Goal: Complete application form: Complete application form

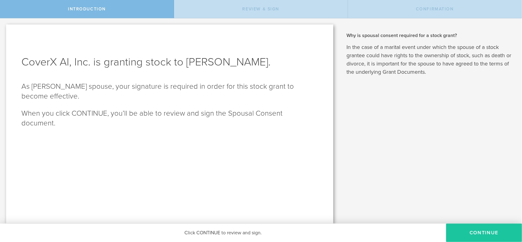
click at [495, 230] on button "CONTINUE" at bounding box center [484, 232] width 76 height 18
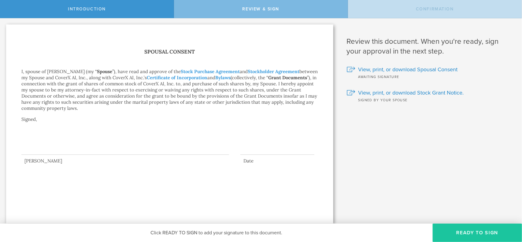
click at [454, 228] on button "Ready to Sign" at bounding box center [476, 232] width 89 height 18
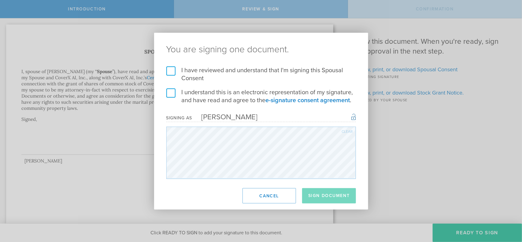
click at [176, 75] on label "I have reviewed and understand that I'm signing this Spousal Consent" at bounding box center [260, 74] width 189 height 16
click at [0, 0] on input "I have reviewed and understand that I'm signing this Spousal Consent" at bounding box center [0, 0] width 0 height 0
click at [173, 95] on label "I understand this is an electronic representation of my signature, and have rea…" at bounding box center [260, 96] width 189 height 16
click at [0, 0] on input "I understand this is an electronic representation of my signature, and have rea…" at bounding box center [0, 0] width 0 height 0
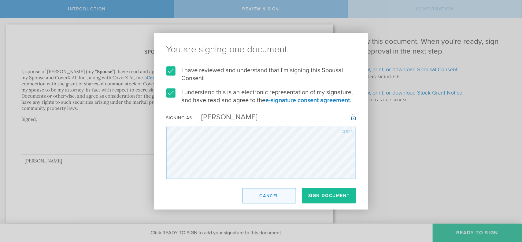
click at [278, 195] on button "Cancel" at bounding box center [268, 195] width 53 height 15
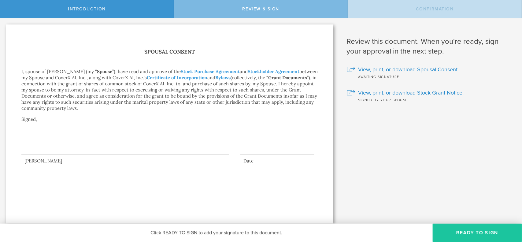
click at [451, 227] on button "Ready to Sign" at bounding box center [476, 232] width 89 height 18
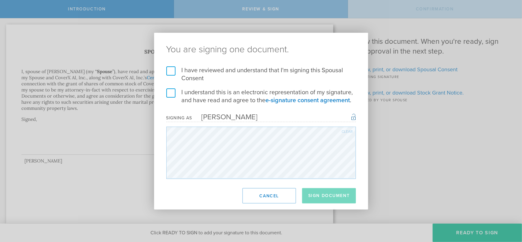
click at [248, 115] on div "Signing as [PERSON_NAME] Once signed, this document will have a secure signatur…" at bounding box center [260, 117] width 189 height 9
click at [249, 119] on div "Signing as [PERSON_NAME] Once signed, this document will have a secure signatur…" at bounding box center [260, 117] width 189 height 9
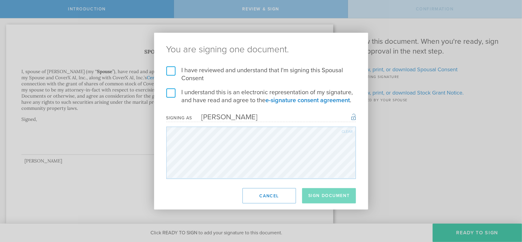
click at [249, 119] on div "Signing as [PERSON_NAME] Once signed, this document will have a secure signatur…" at bounding box center [260, 117] width 189 height 9
click at [257, 186] on footer "Sign Document Cancel" at bounding box center [261, 196] width 214 height 28
click at [270, 198] on button "Cancel" at bounding box center [268, 195] width 53 height 15
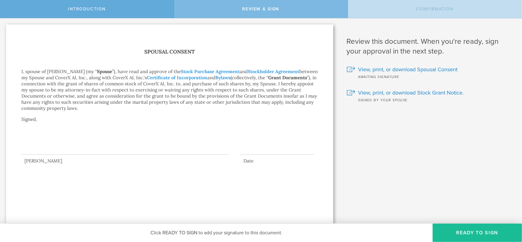
click at [134, 13] on div "Introduction" at bounding box center [87, 9] width 174 height 18
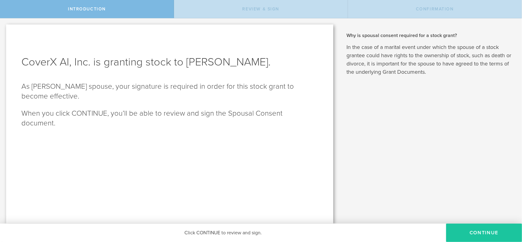
click at [484, 226] on button "CONTINUE" at bounding box center [484, 232] width 76 height 18
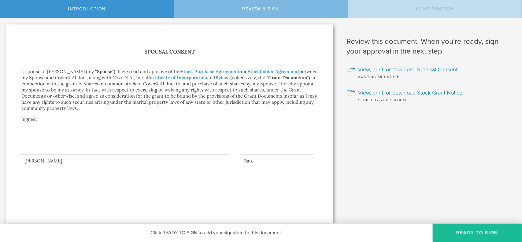
click at [393, 69] on span "View, print, or download Spousal Consent" at bounding box center [407, 69] width 99 height 8
click at [402, 94] on span "View, print, or download Stock Grant Notice." at bounding box center [410, 93] width 105 height 8
click at [456, 228] on button "Ready to Sign" at bounding box center [476, 232] width 89 height 18
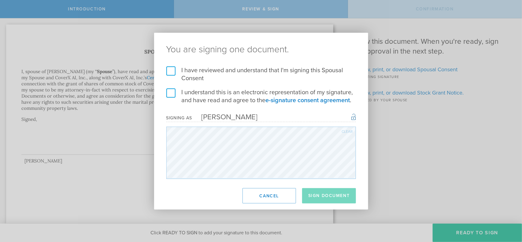
click at [171, 68] on label "I have reviewed and understand that I'm signing this Spousal Consent" at bounding box center [260, 74] width 189 height 16
click at [0, 0] on input "I have reviewed and understand that I'm signing this Spousal Consent" at bounding box center [0, 0] width 0 height 0
click at [171, 90] on label "I understand this is an electronic representation of my signature, and have rea…" at bounding box center [260, 96] width 189 height 16
click at [0, 0] on input "I understand this is an electronic representation of my signature, and have rea…" at bounding box center [0, 0] width 0 height 0
click at [171, 90] on label "I understand this is an electronic representation of my signature, and have rea…" at bounding box center [260, 96] width 189 height 16
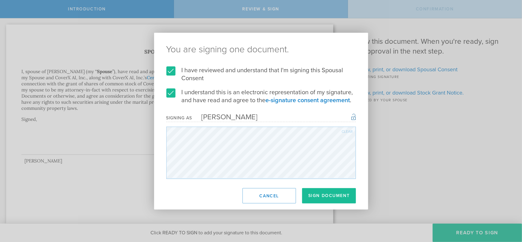
click at [0, 0] on input "I understand this is an electronic representation of my signature, and have rea…" at bounding box center [0, 0] width 0 height 0
click at [171, 90] on label "I understand this is an electronic representation of my signature, and have rea…" at bounding box center [260, 96] width 189 height 16
click at [0, 0] on input "I understand this is an electronic representation of my signature, and have rea…" at bounding box center [0, 0] width 0 height 0
click at [318, 197] on button "Sign Document" at bounding box center [329, 195] width 54 height 15
